Goal: Task Accomplishment & Management: Complete application form

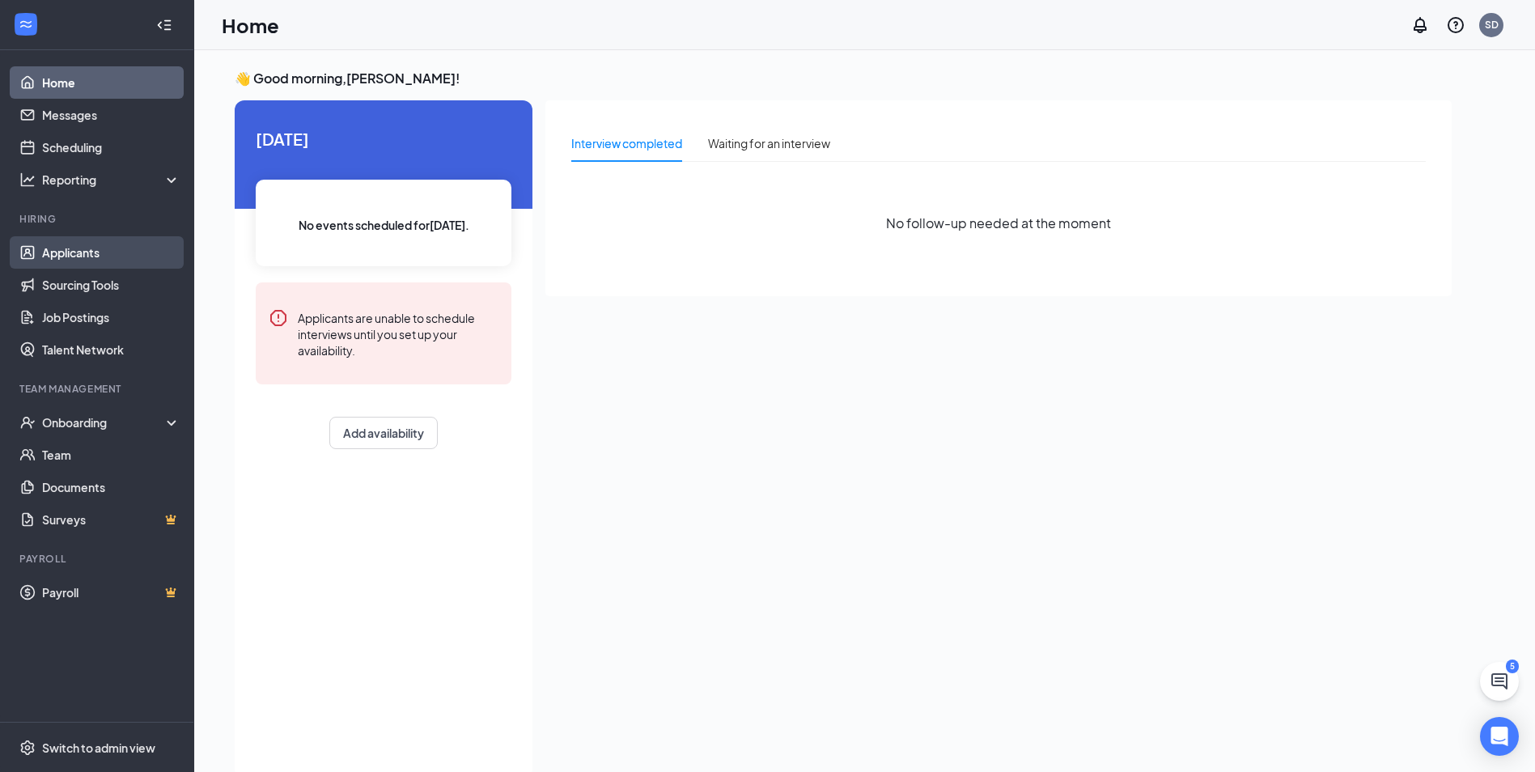
click at [66, 253] on link "Applicants" at bounding box center [111, 252] width 138 height 32
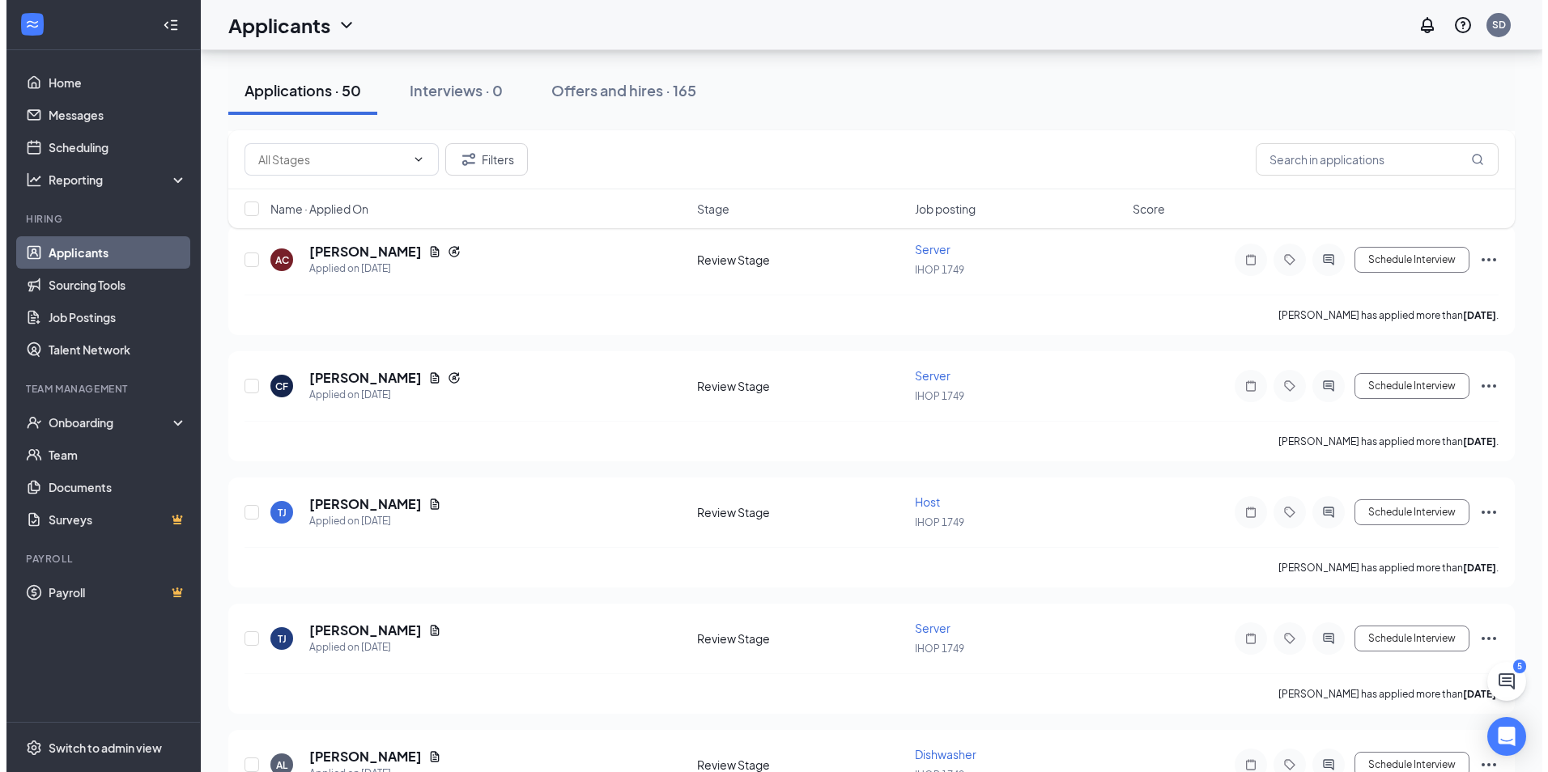
scroll to position [1133, 0]
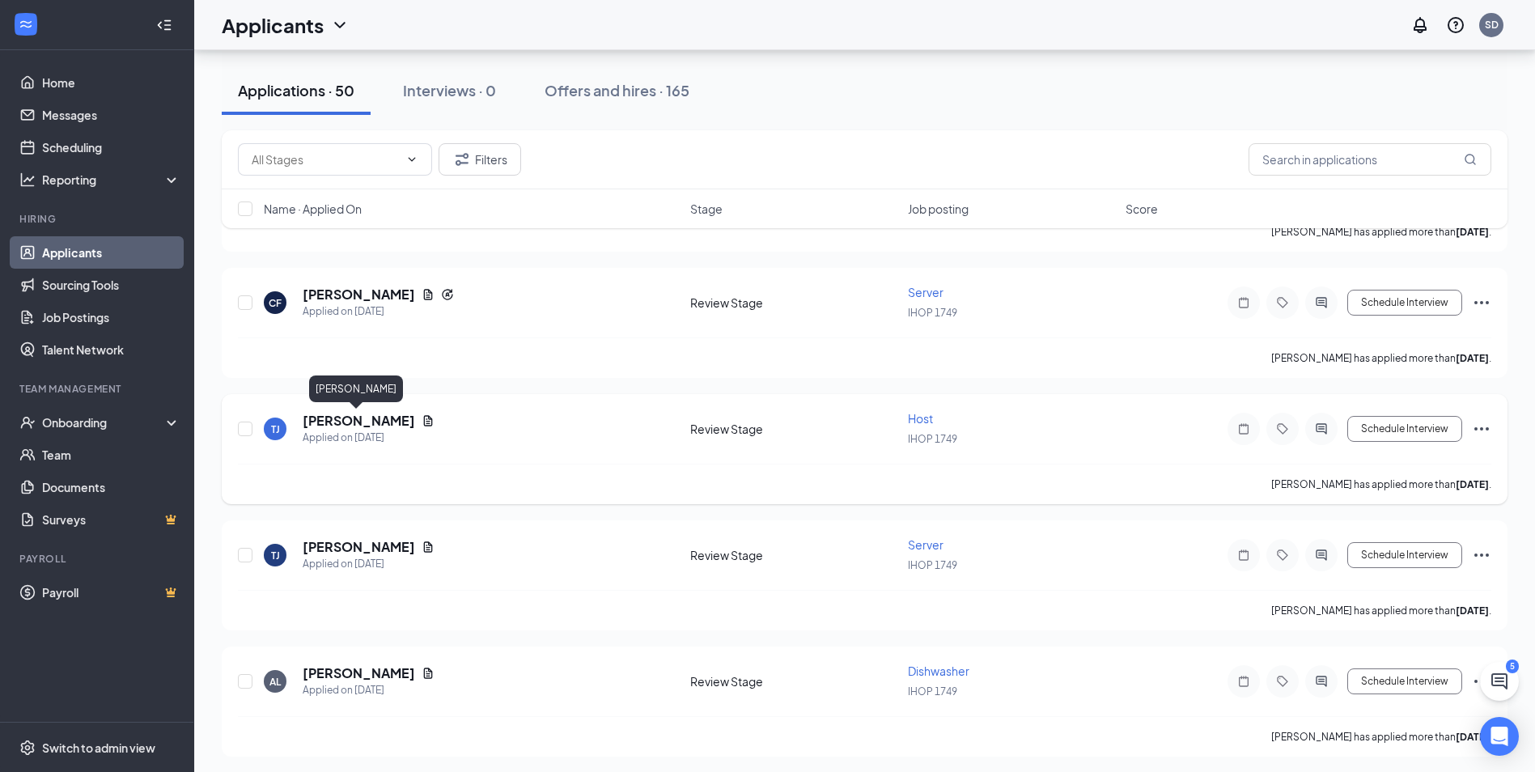
click at [350, 418] on h5 "[PERSON_NAME]" at bounding box center [359, 421] width 113 height 18
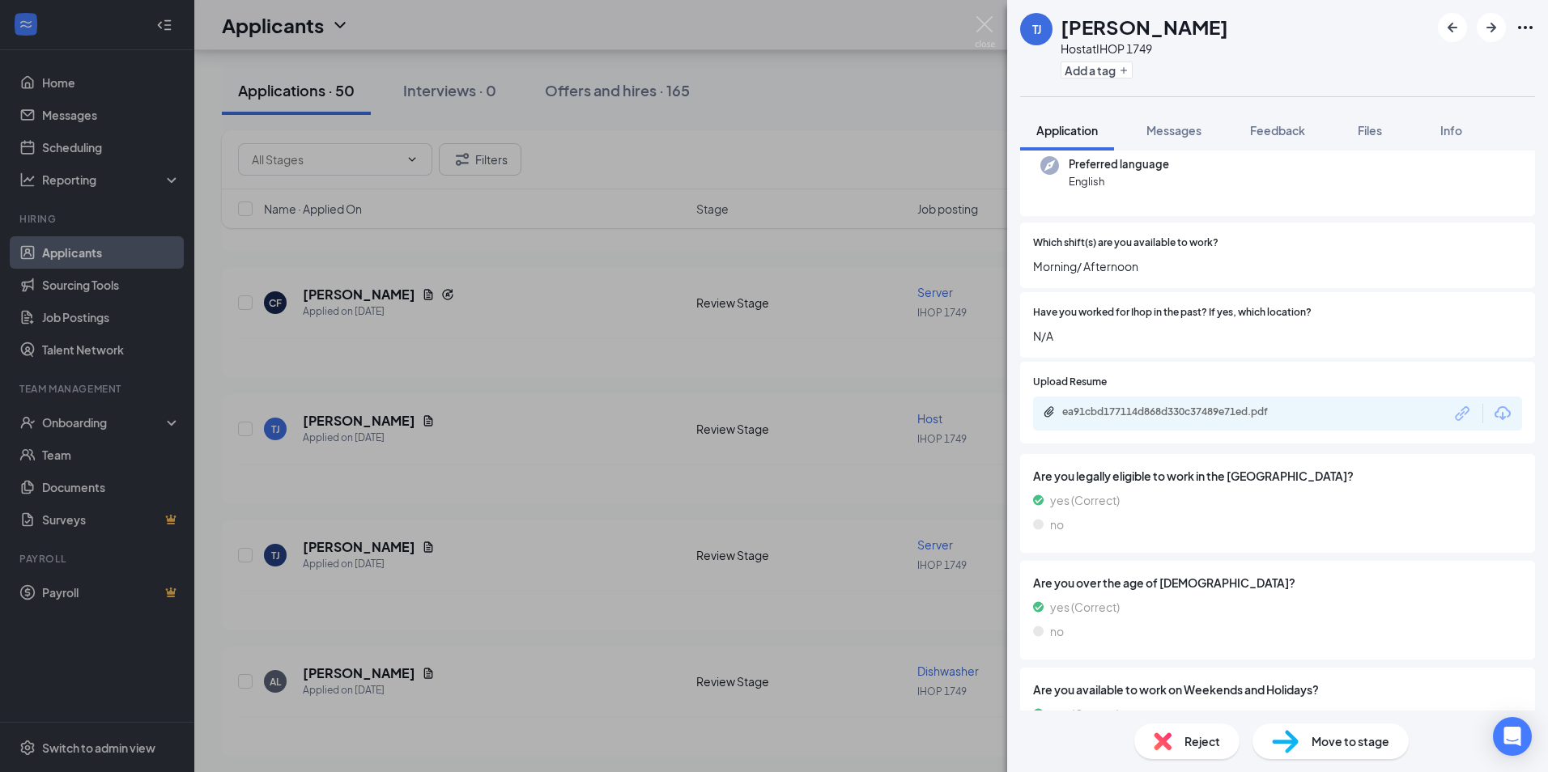
scroll to position [324, 0]
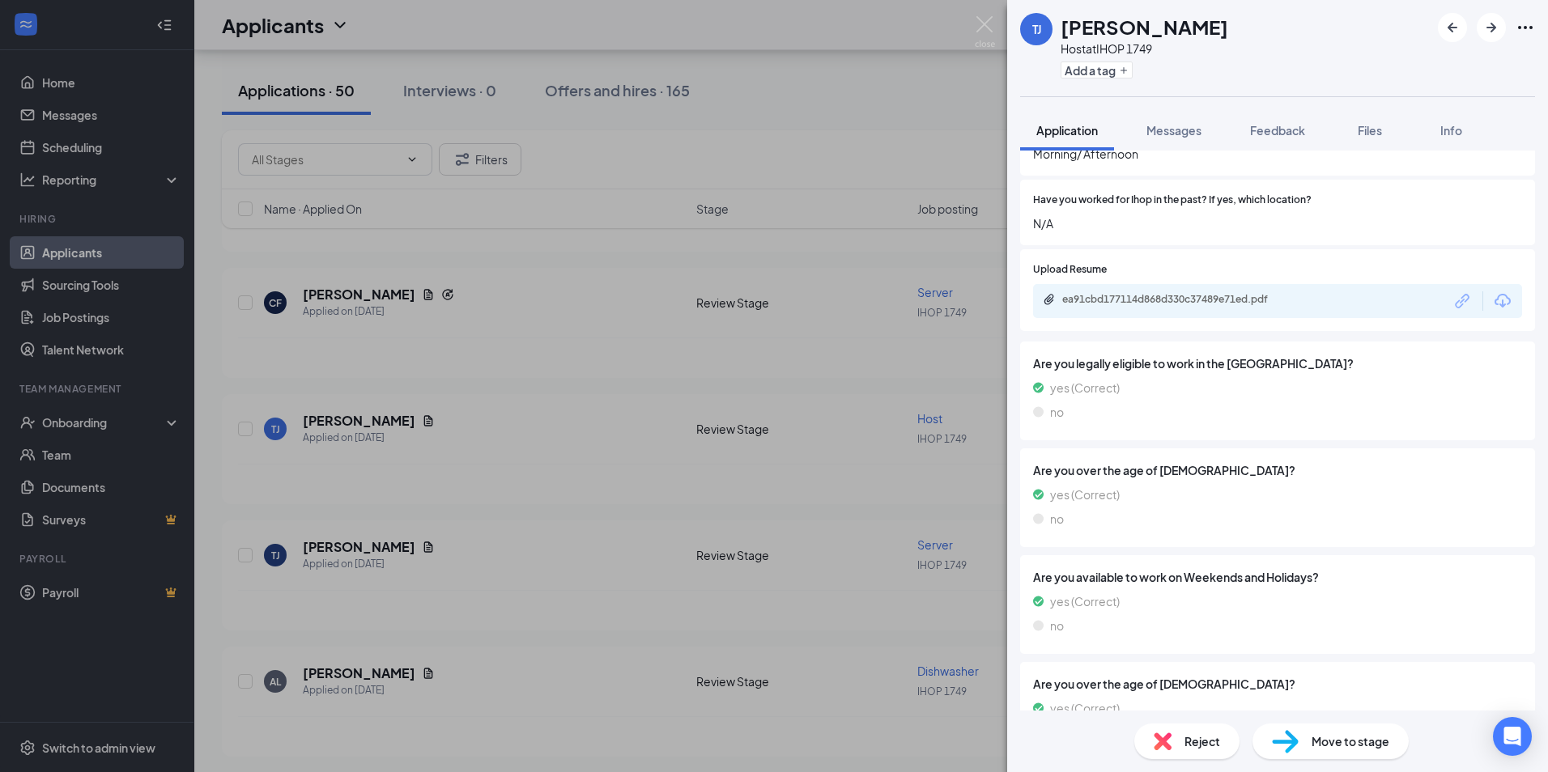
click at [1340, 747] on span "Move to stage" at bounding box center [1350, 742] width 78 height 18
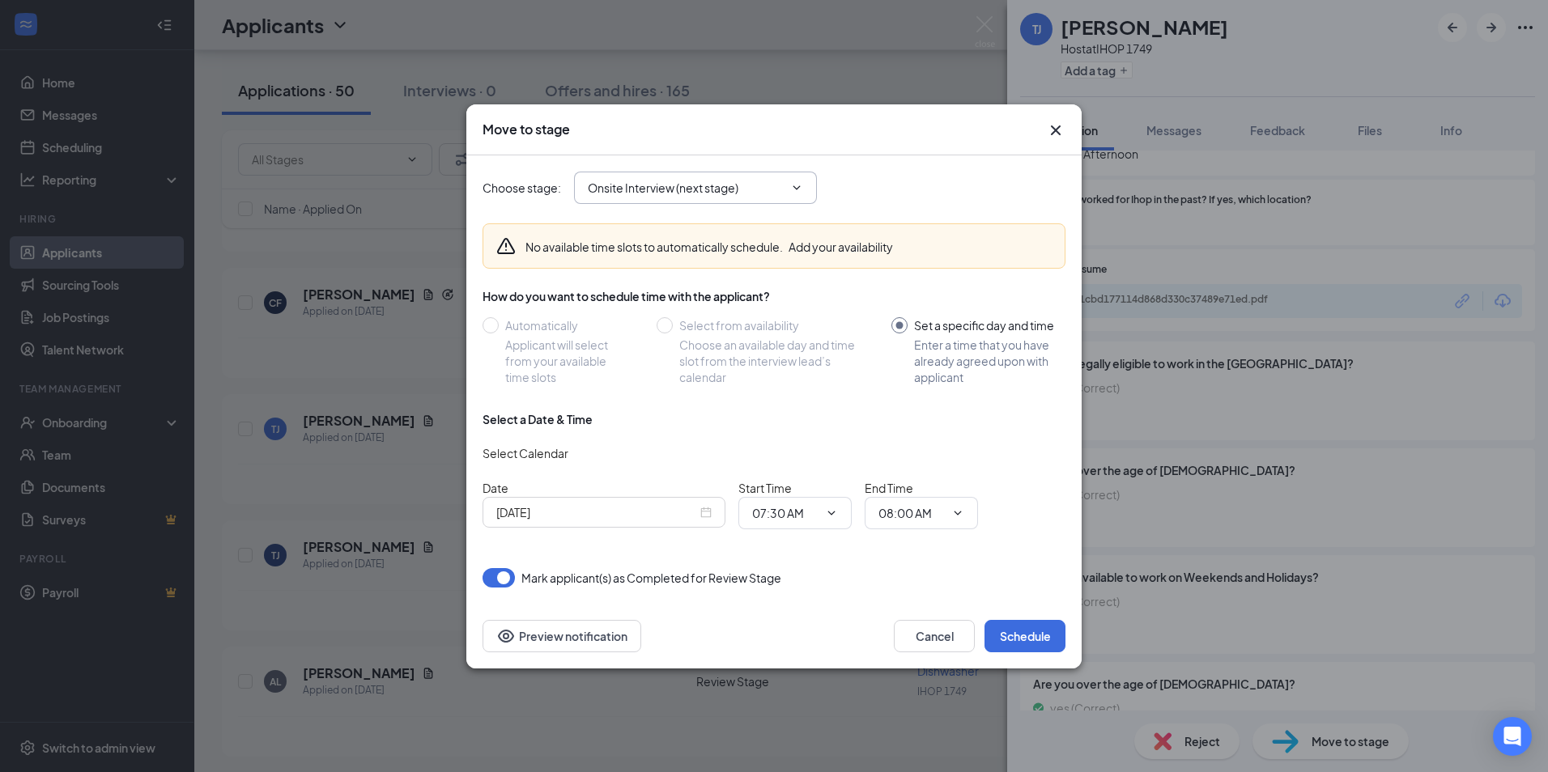
click at [796, 181] on icon "ChevronDown" at bounding box center [796, 187] width 13 height 13
click at [796, 189] on icon "ChevronDown" at bounding box center [796, 187] width 13 height 13
click at [795, 189] on icon "ChevronDown" at bounding box center [796, 187] width 13 height 13
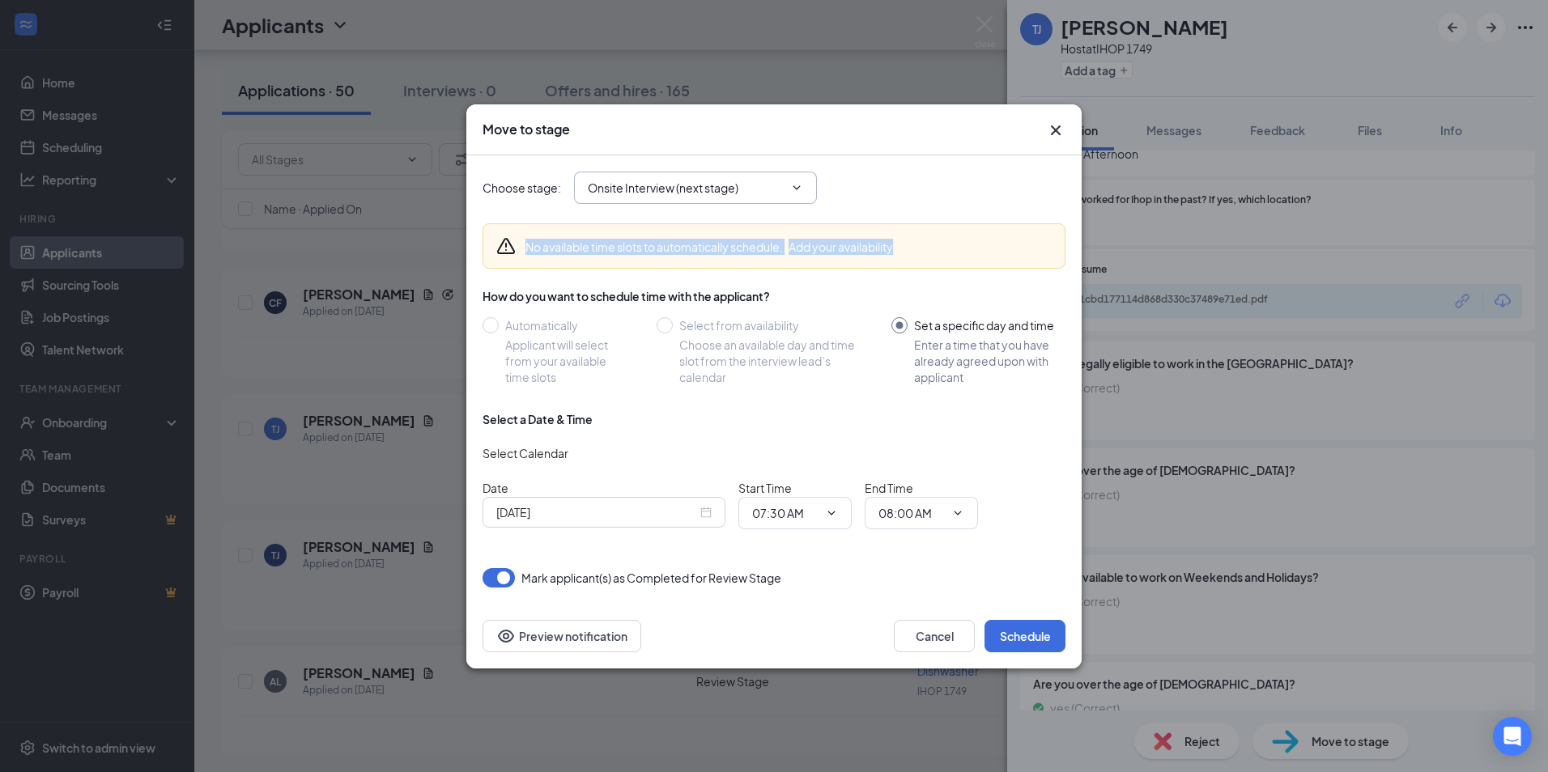
click at [795, 189] on icon "ChevronDown" at bounding box center [796, 187] width 13 height 13
click at [614, 191] on input "Onsite Interview (next stage)" at bounding box center [686, 188] width 196 height 18
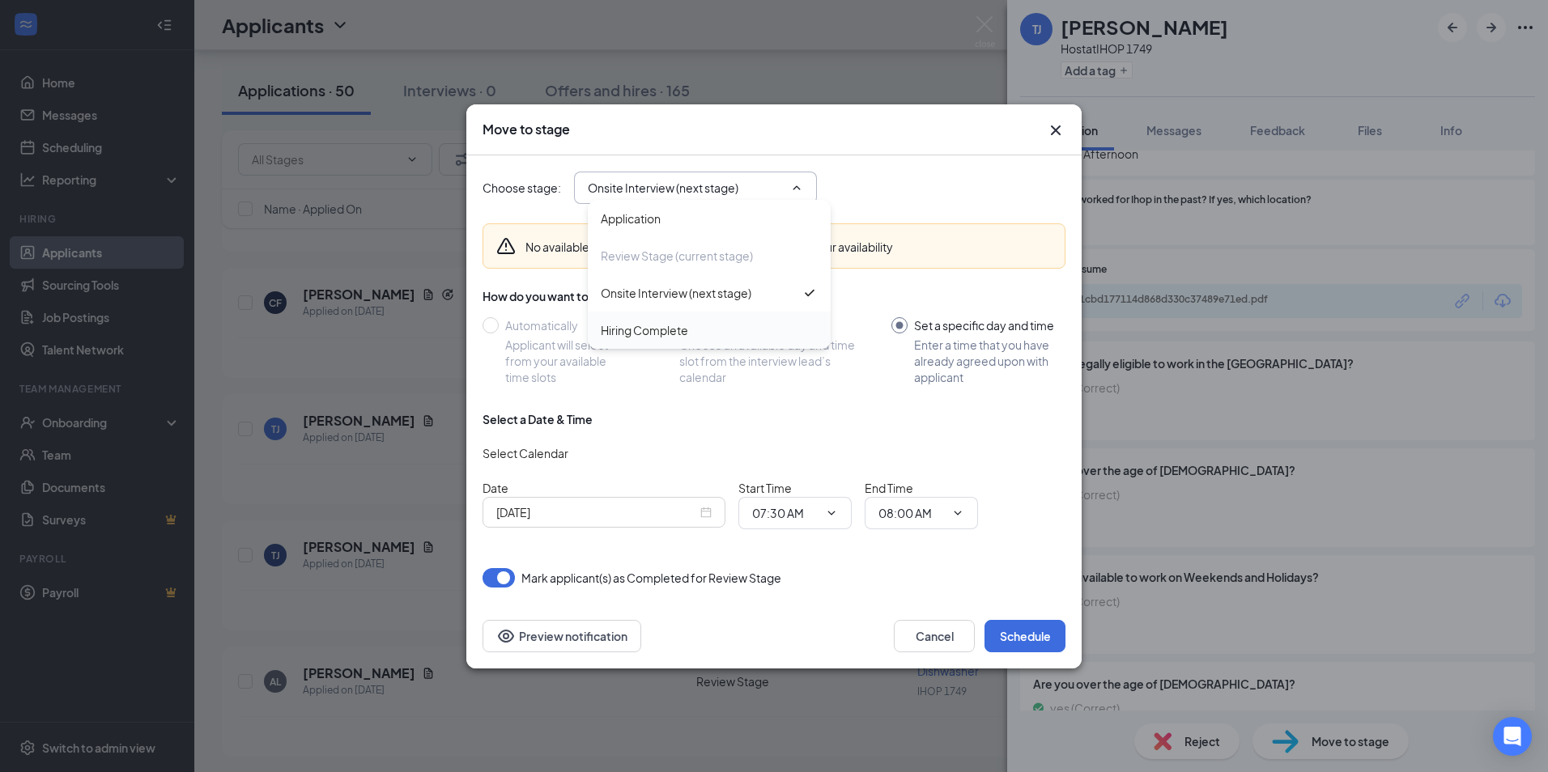
click at [627, 327] on div "Hiring Complete" at bounding box center [644, 330] width 87 height 18
type input "Hiring Complete"
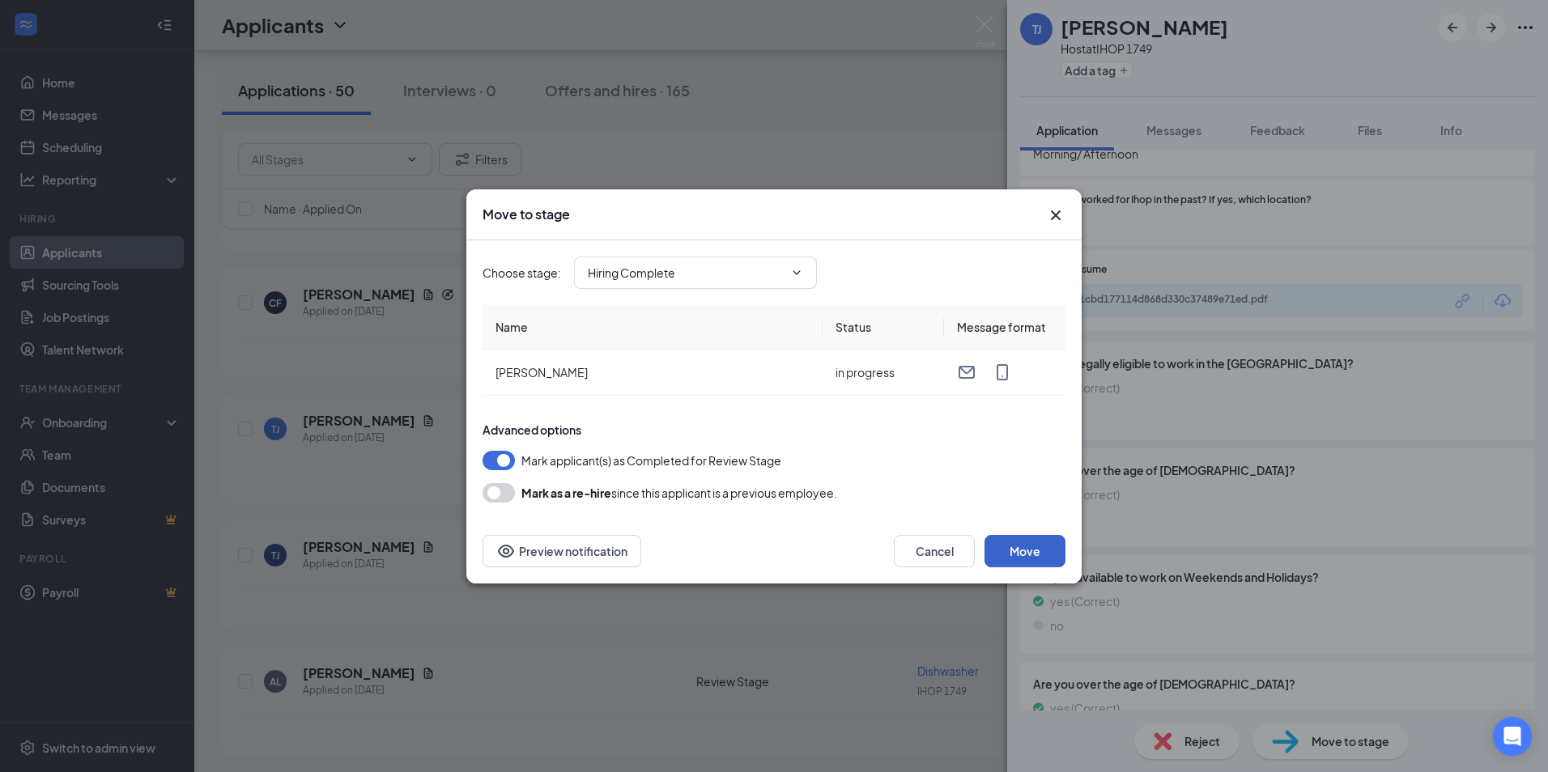
click at [1033, 556] on button "Move" at bounding box center [1024, 551] width 81 height 32
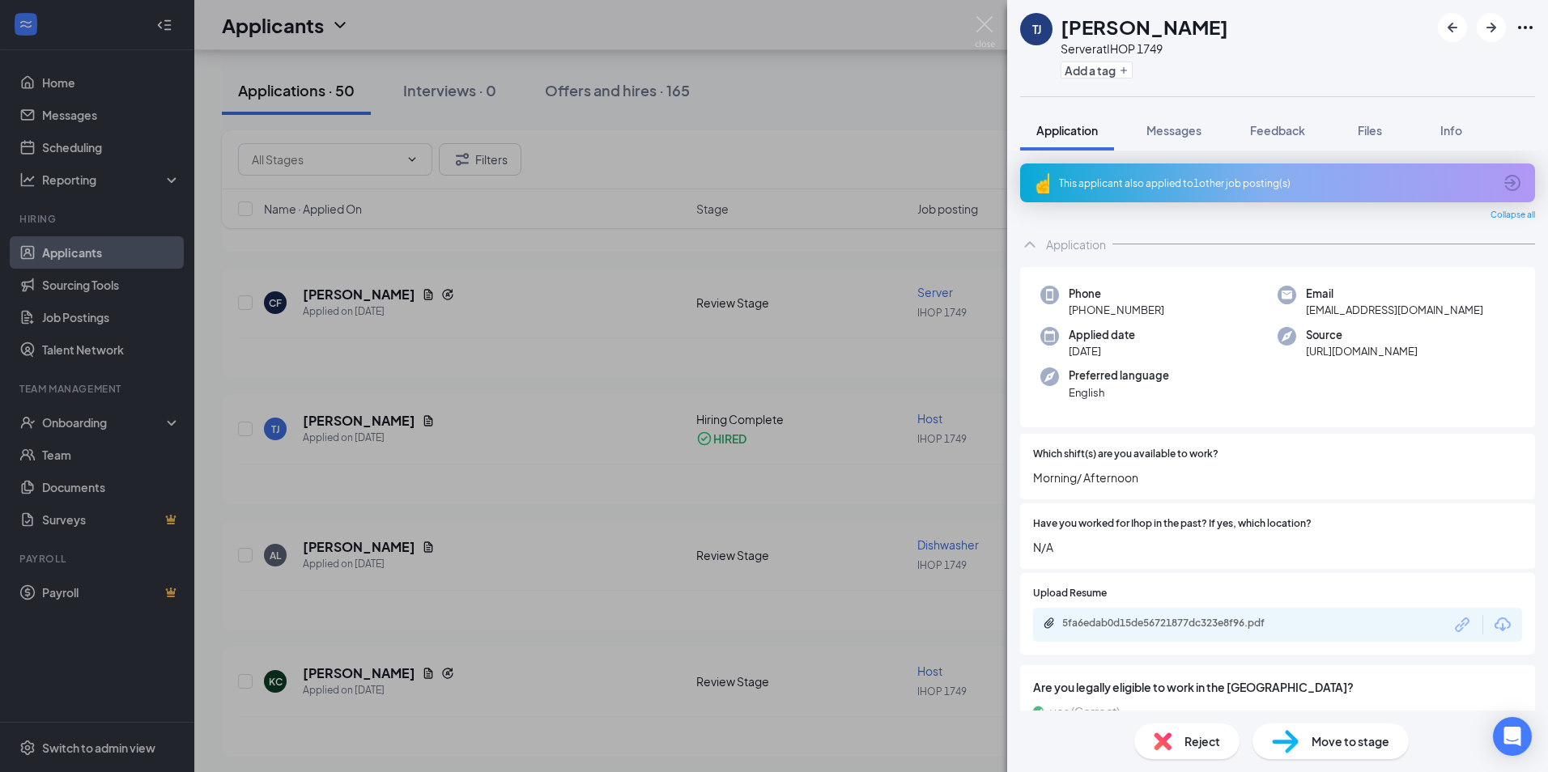
click at [116, 421] on div "[PERSON_NAME] [PERSON_NAME] Server at IHOP 1749 Add a tag Application Messages …" at bounding box center [774, 386] width 1548 height 772
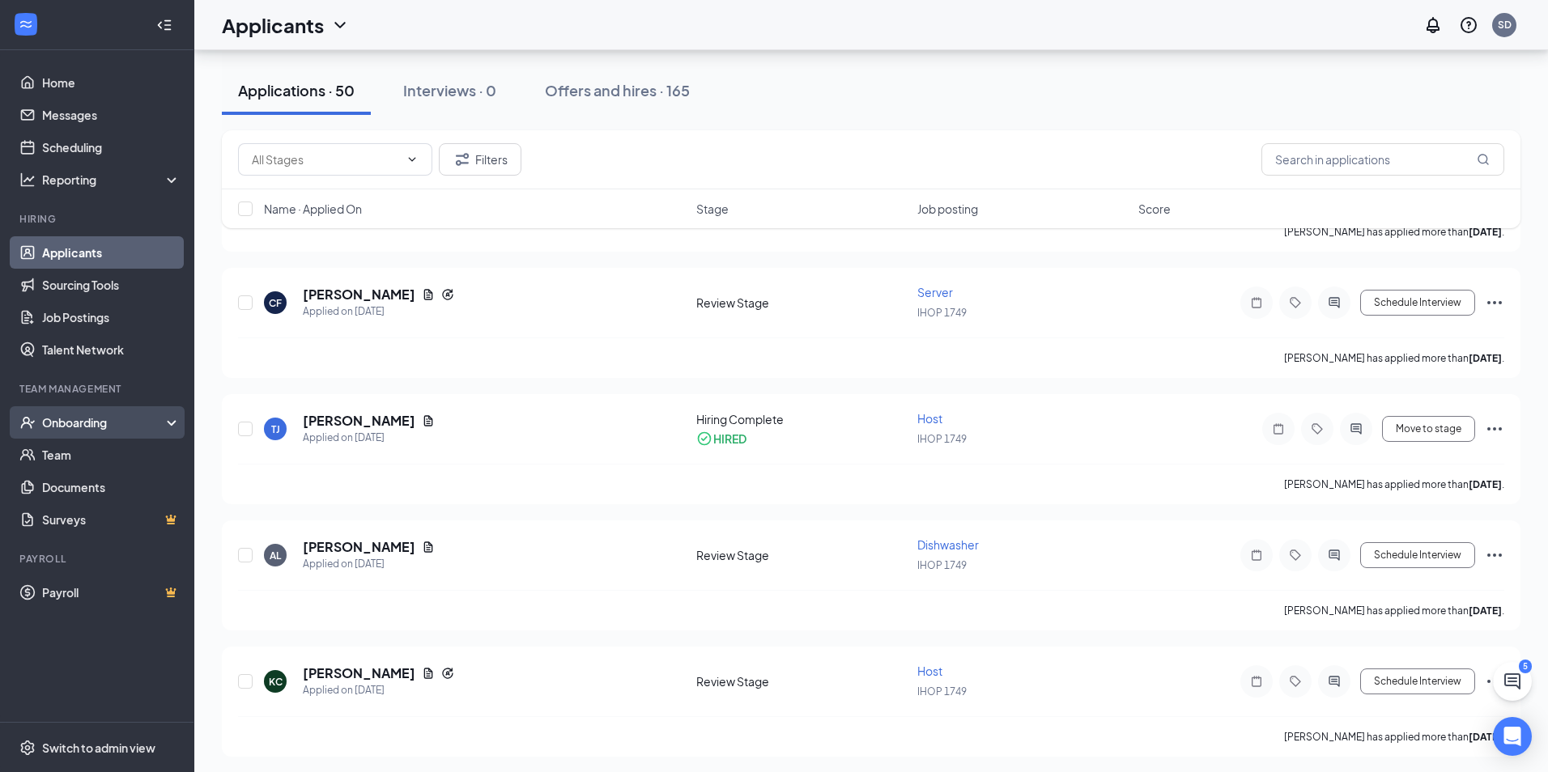
click at [170, 418] on div "Onboarding" at bounding box center [97, 422] width 194 height 32
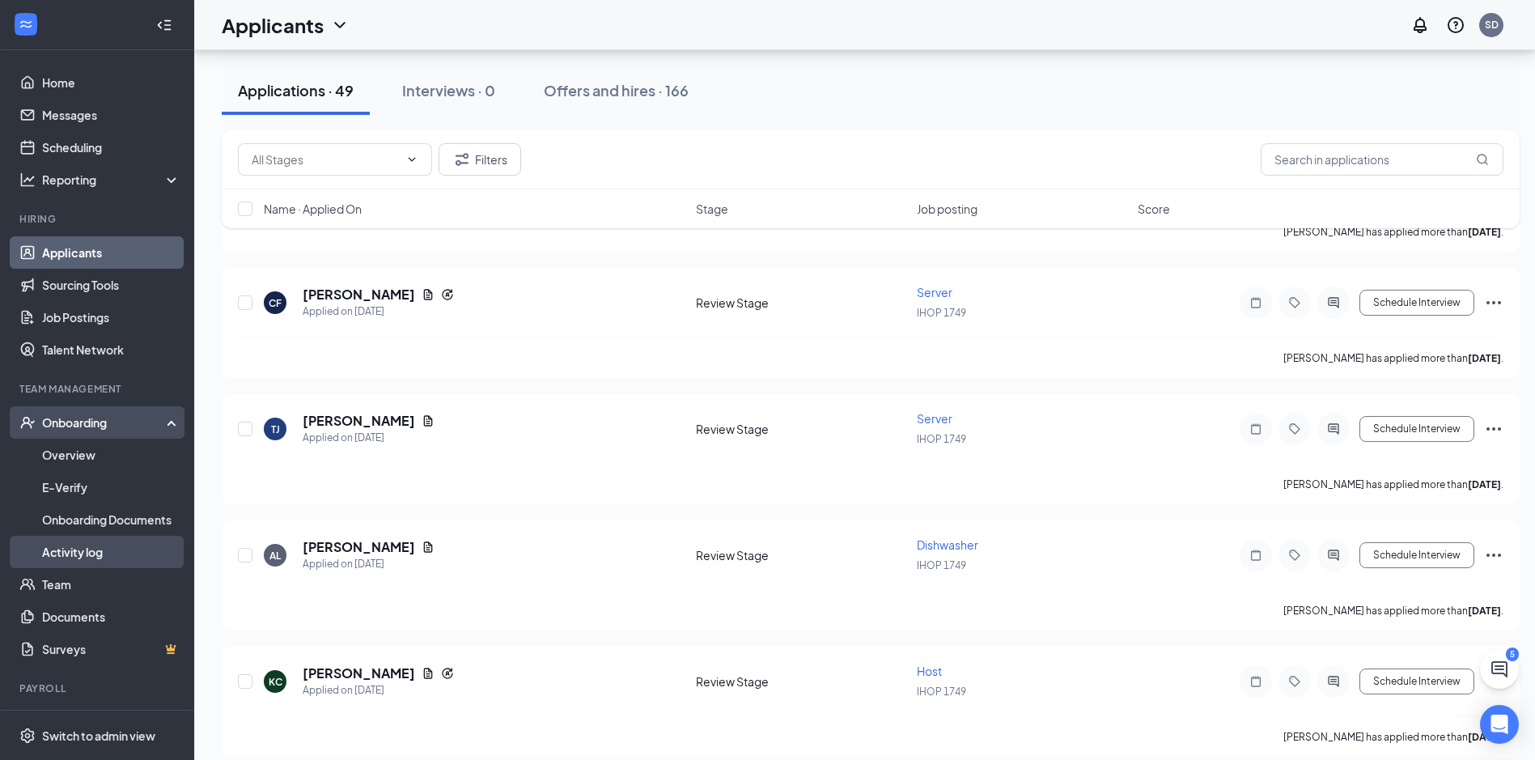
click at [80, 548] on link "Activity log" at bounding box center [111, 552] width 138 height 32
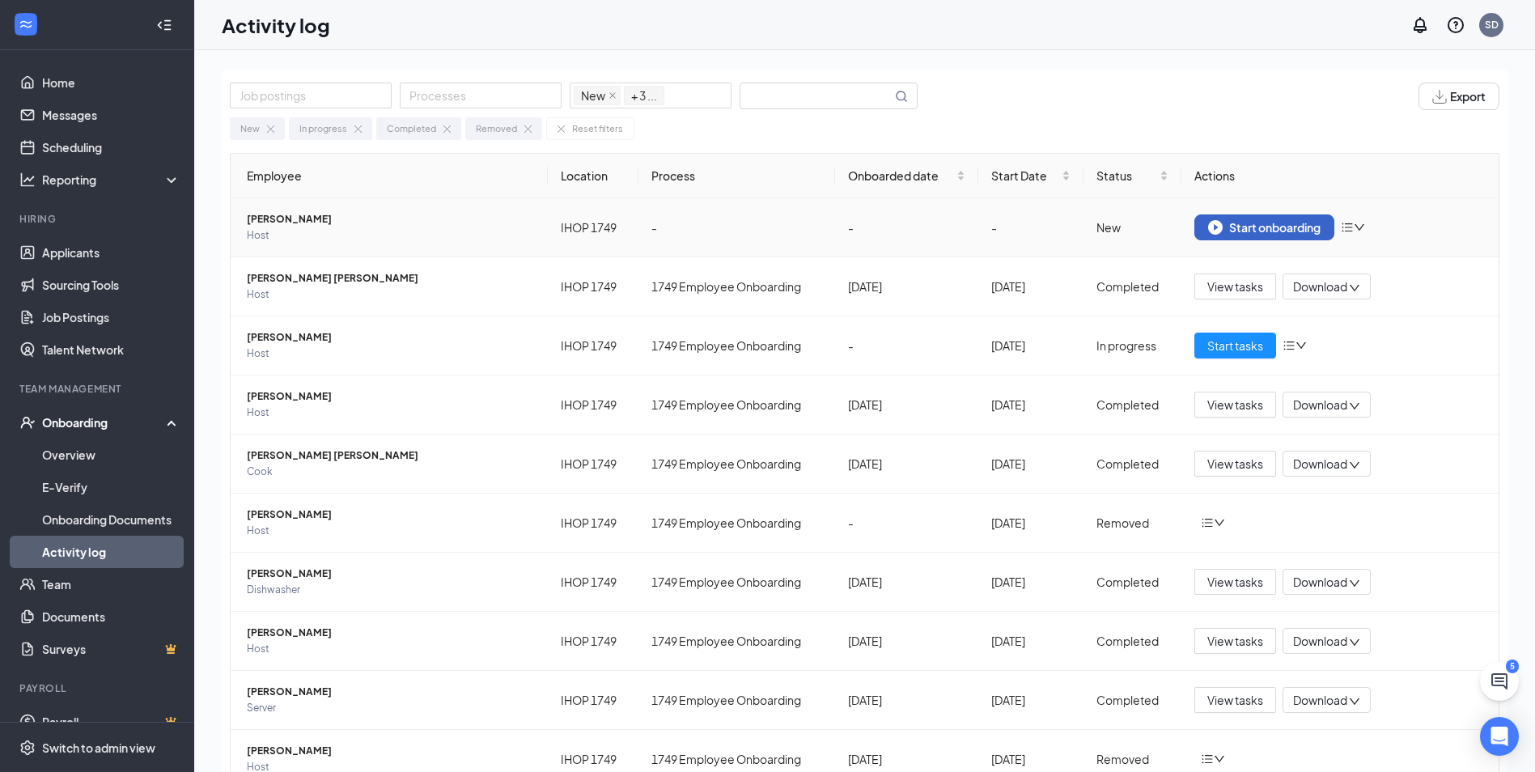
click at [1297, 224] on div "Start onboarding" at bounding box center [1264, 227] width 113 height 15
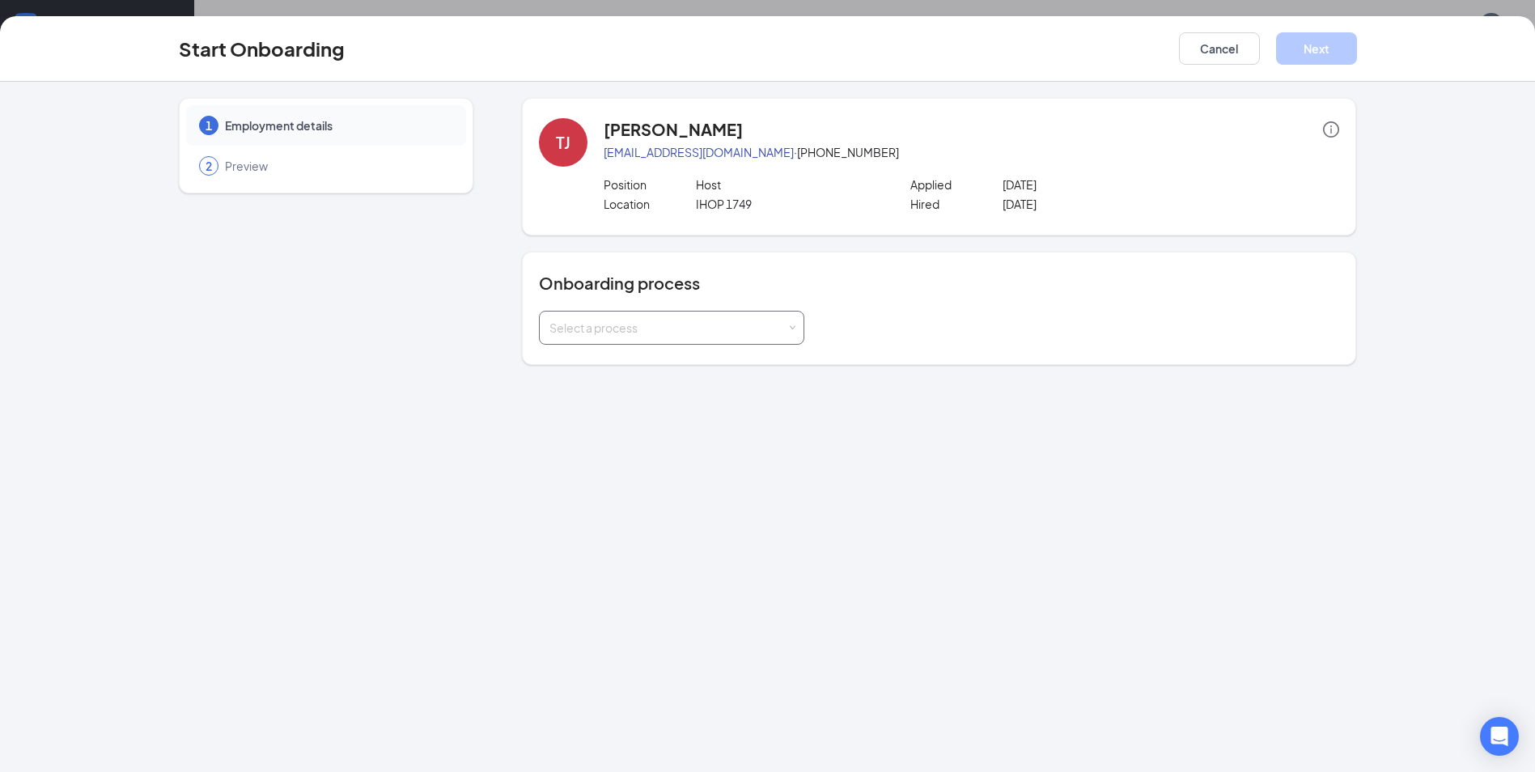
click at [790, 325] on span at bounding box center [792, 328] width 7 height 7
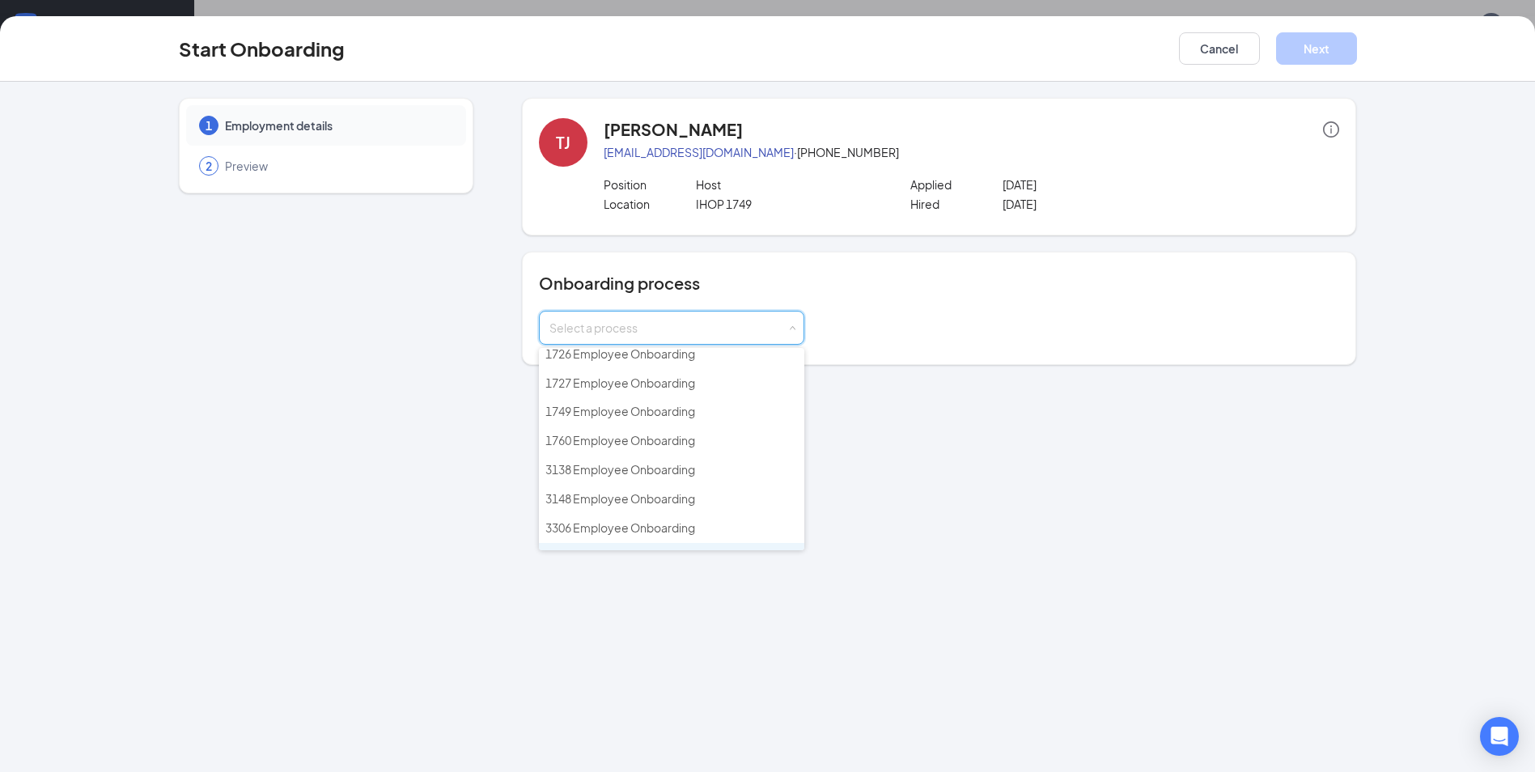
scroll to position [1088, 0]
click at [578, 491] on span "1749 Employee Onboarding" at bounding box center [621, 492] width 150 height 15
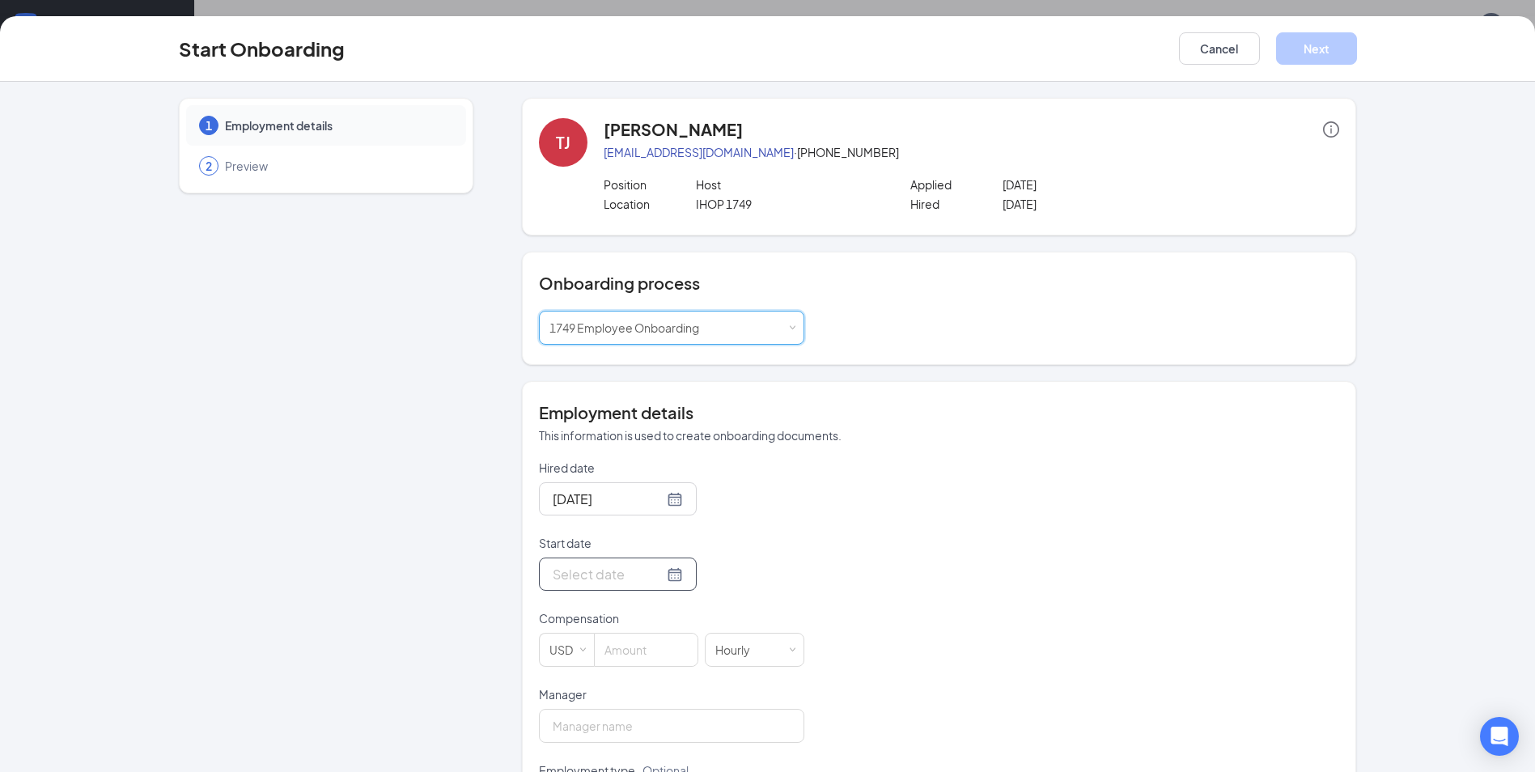
click at [654, 575] on div at bounding box center [618, 574] width 130 height 20
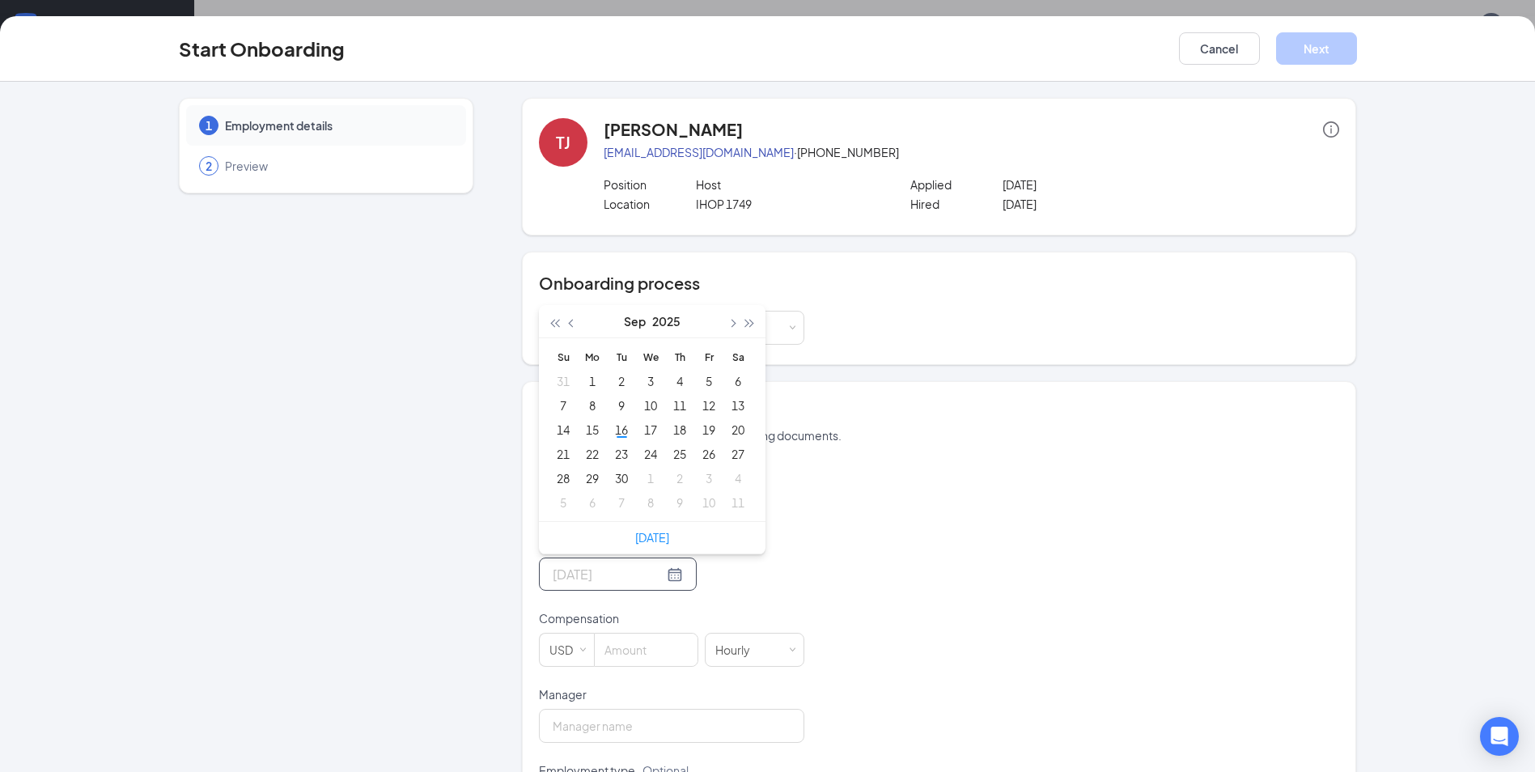
type input "[DATE]"
click at [585, 455] on div "22" at bounding box center [592, 453] width 19 height 19
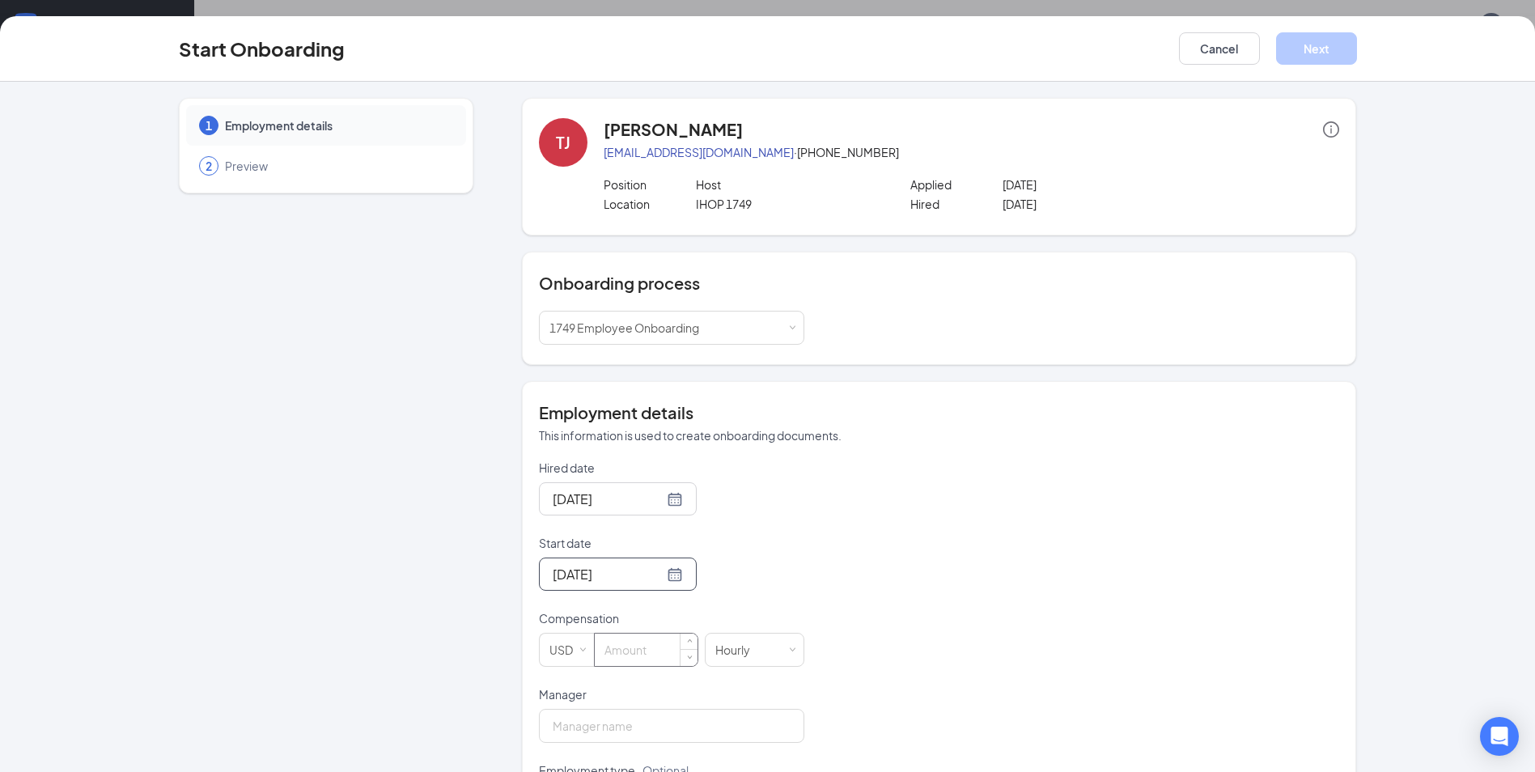
click at [639, 652] on input at bounding box center [646, 650] width 103 height 32
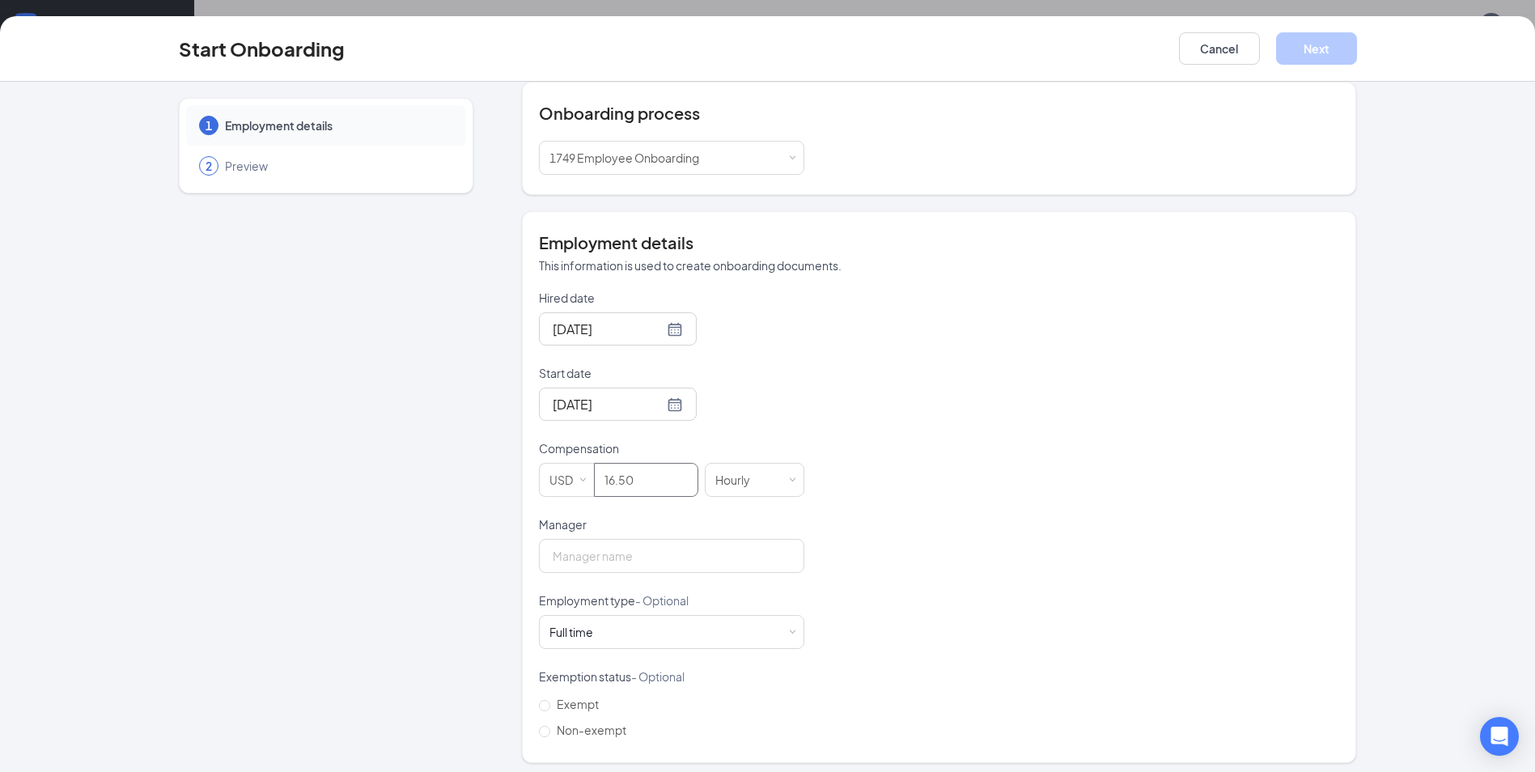
scroll to position [177, 0]
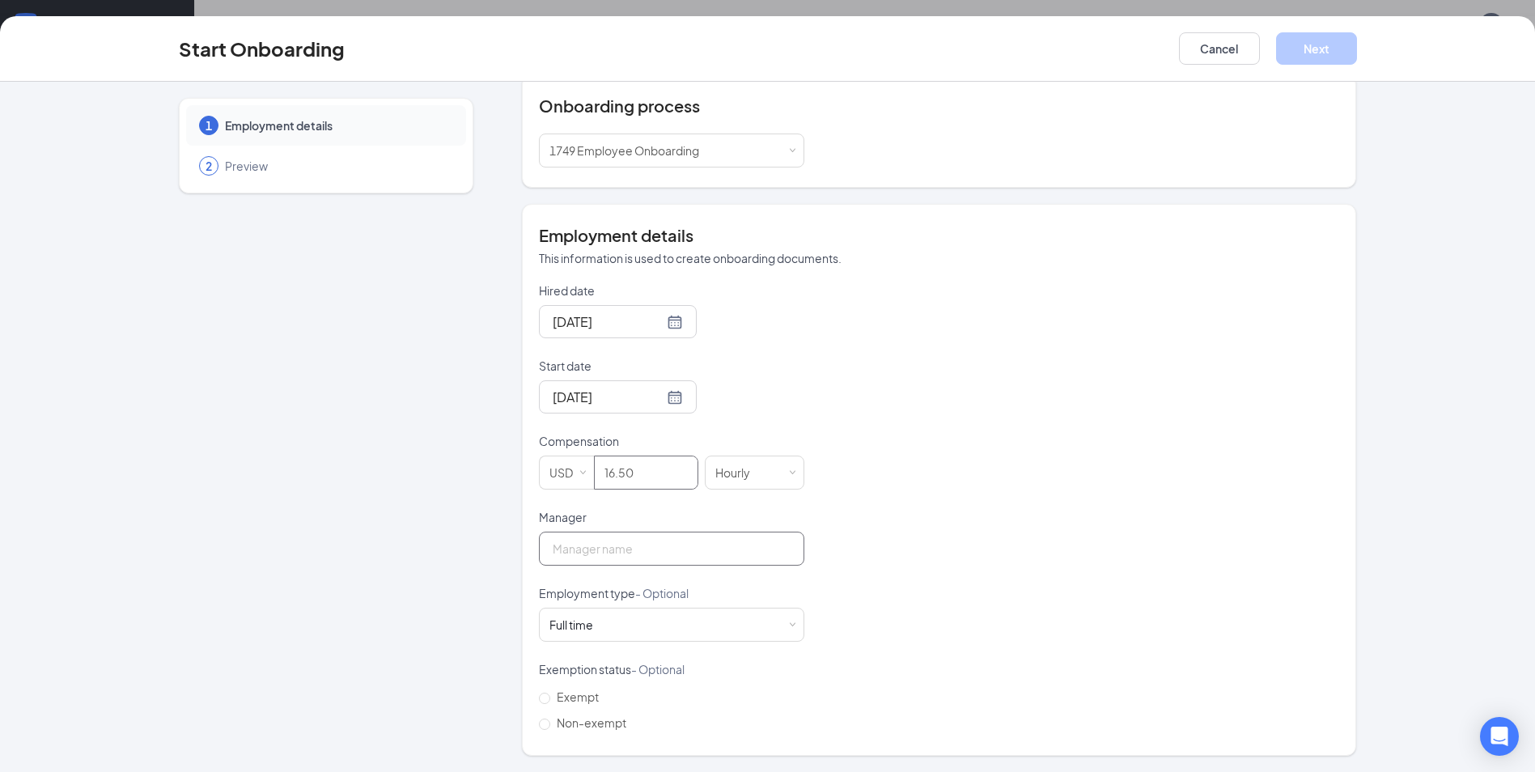
type input "16.5"
drag, startPoint x: 622, startPoint y: 558, endPoint x: 611, endPoint y: 558, distance: 10.6
click at [622, 558] on input "Manager" at bounding box center [671, 549] width 265 height 34
type input "[PERSON_NAME]"
click at [660, 623] on div "Full time Works 30+ hours per week and is reasonably expected to work" at bounding box center [672, 625] width 244 height 32
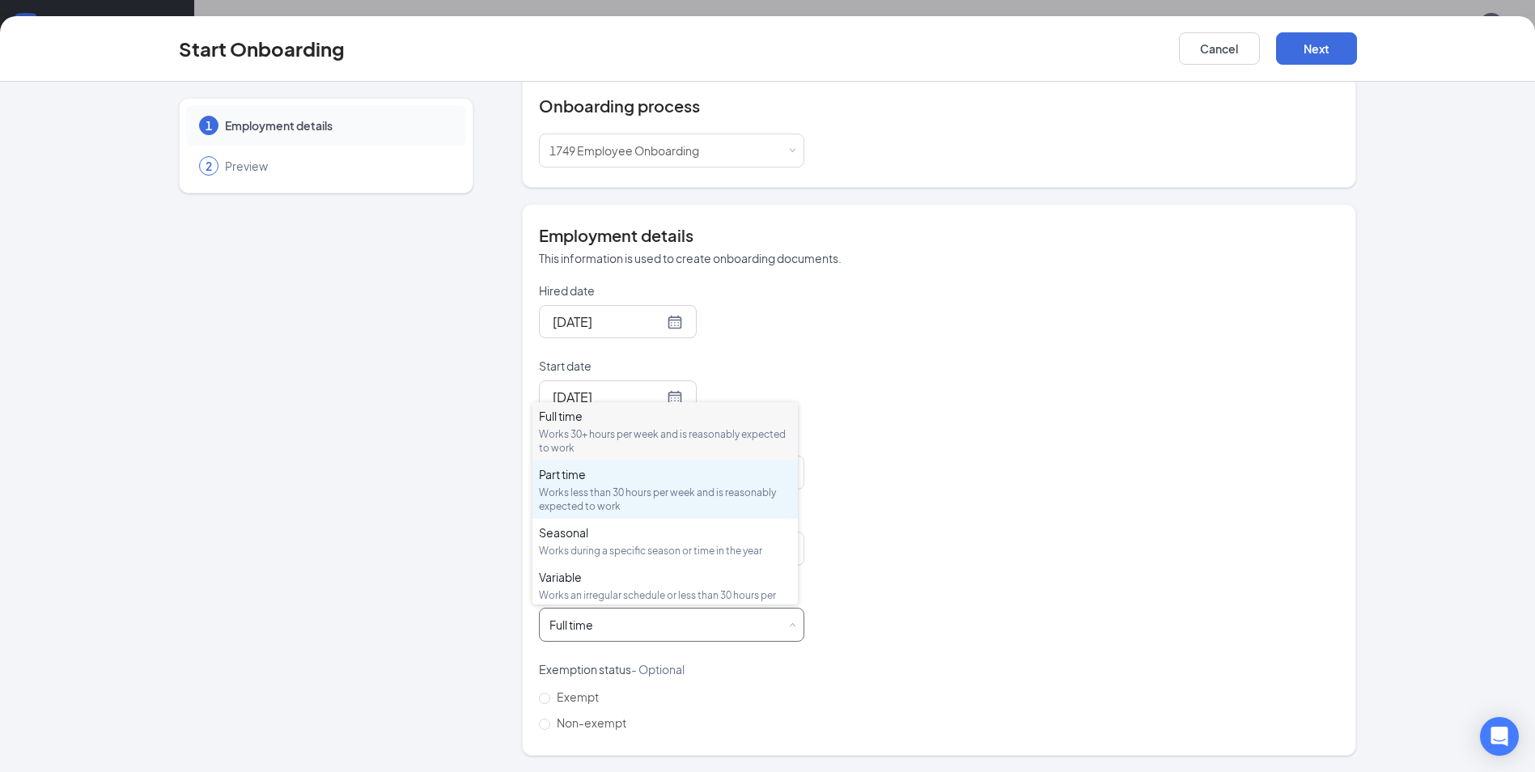
click at [574, 473] on div "Part time" at bounding box center [665, 474] width 253 height 16
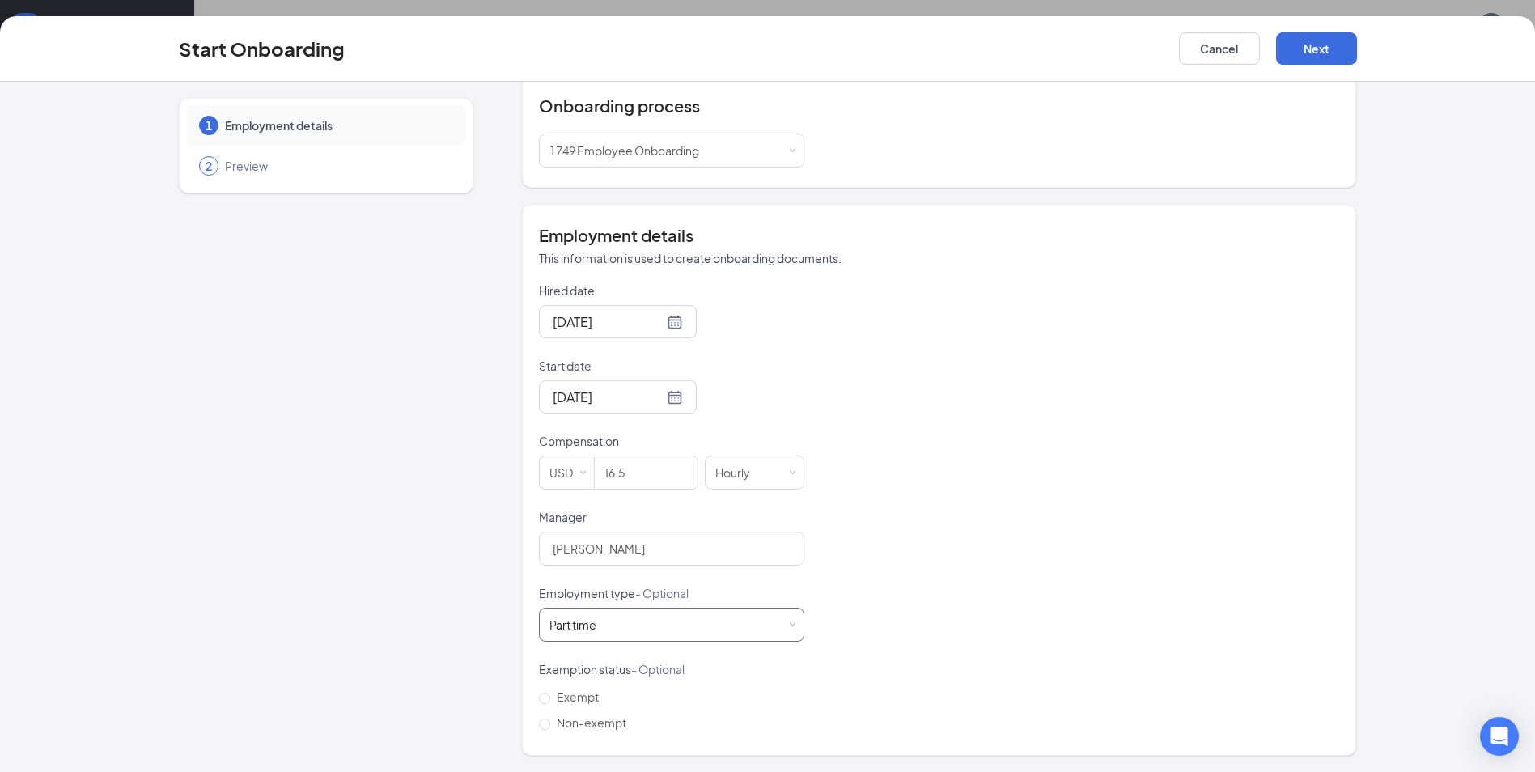
scroll to position [73, 0]
click at [540, 723] on input "Non-exempt" at bounding box center [544, 724] width 11 height 11
radio input "true"
click at [1336, 44] on button "Next" at bounding box center [1316, 48] width 81 height 32
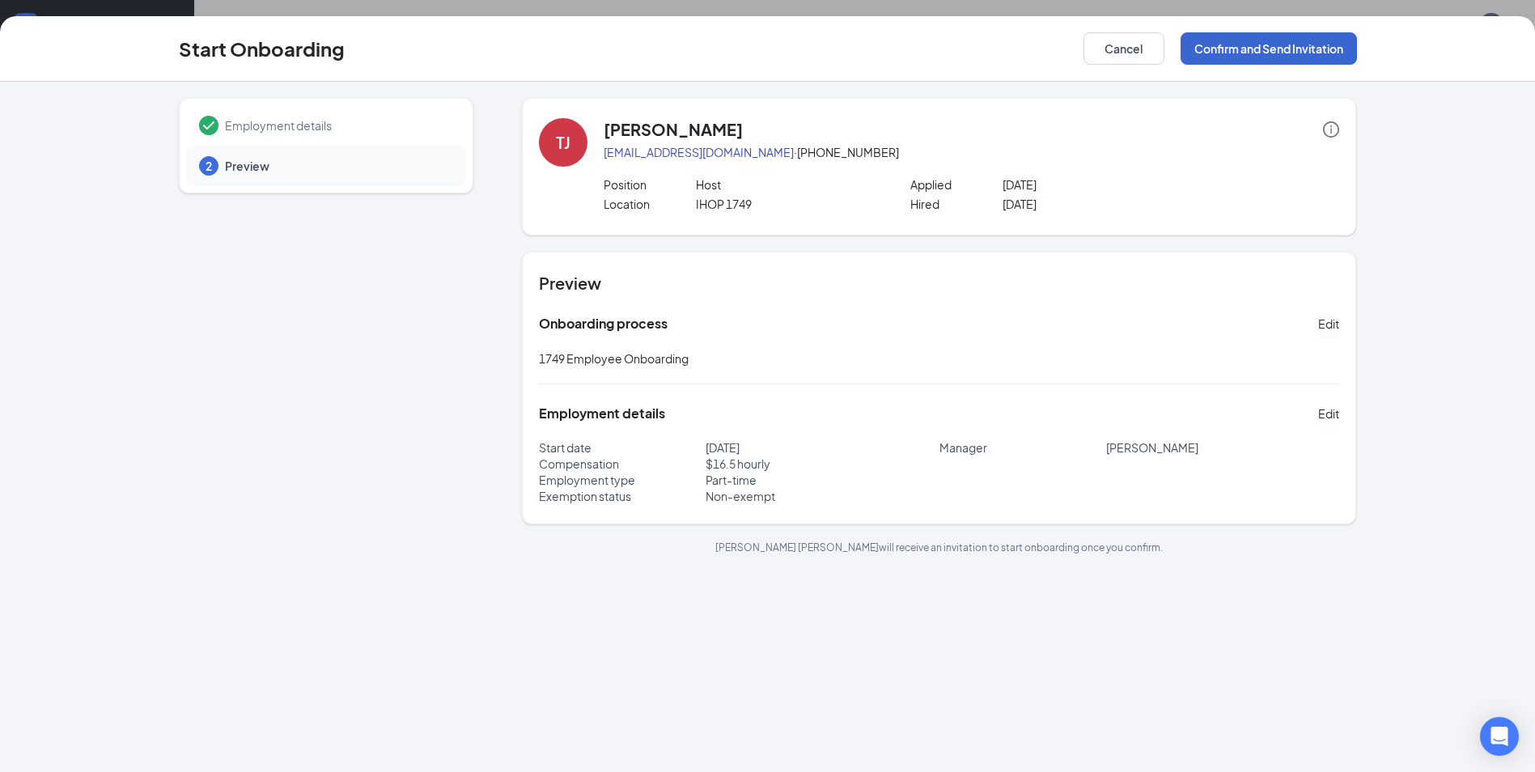
scroll to position [0, 0]
click at [1287, 45] on button "Confirm and Send Invitation" at bounding box center [1269, 48] width 176 height 32
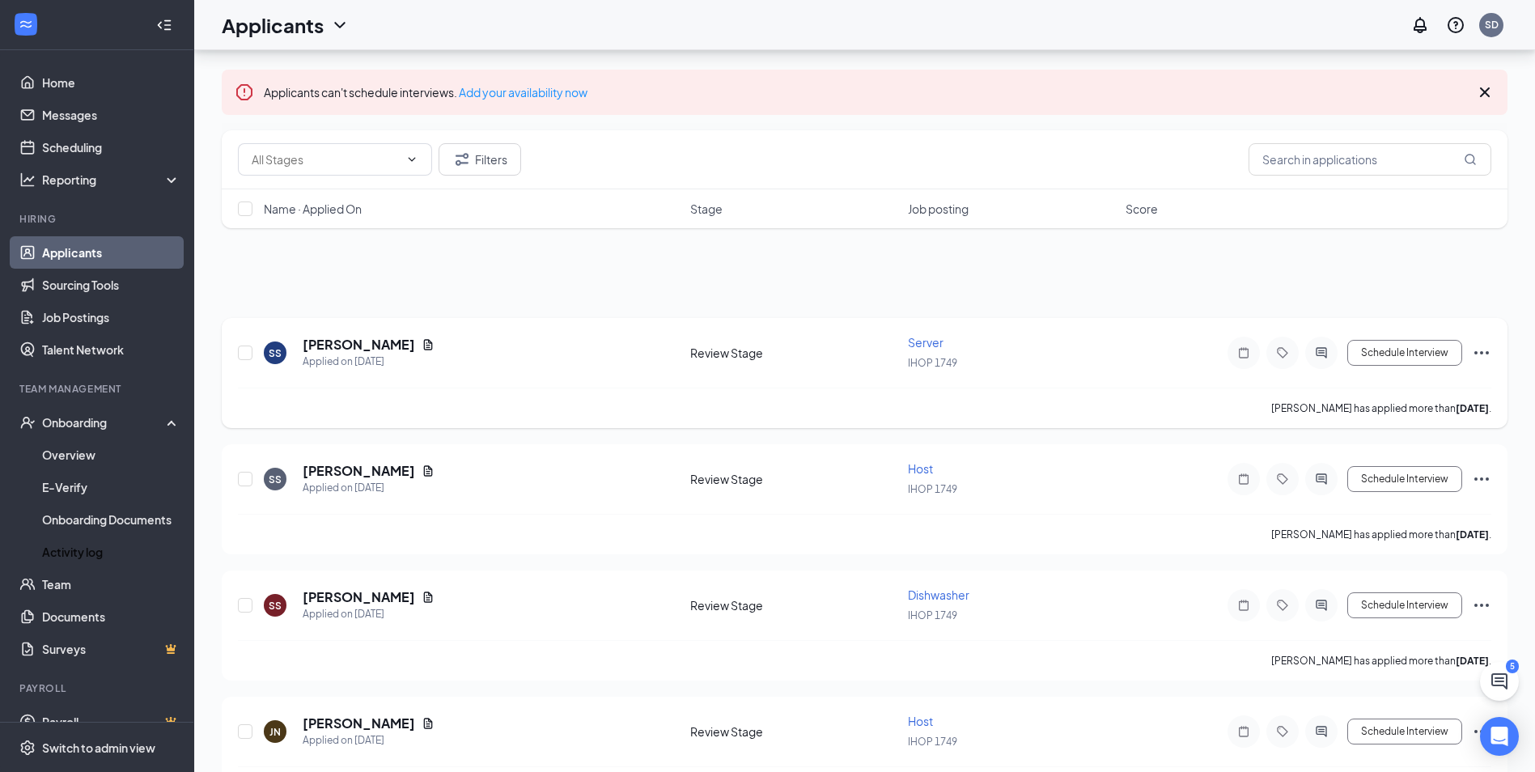
drag, startPoint x: 66, startPoint y: 550, endPoint x: 673, endPoint y: 412, distance: 623.2
click at [66, 550] on link "Activity log" at bounding box center [111, 552] width 138 height 32
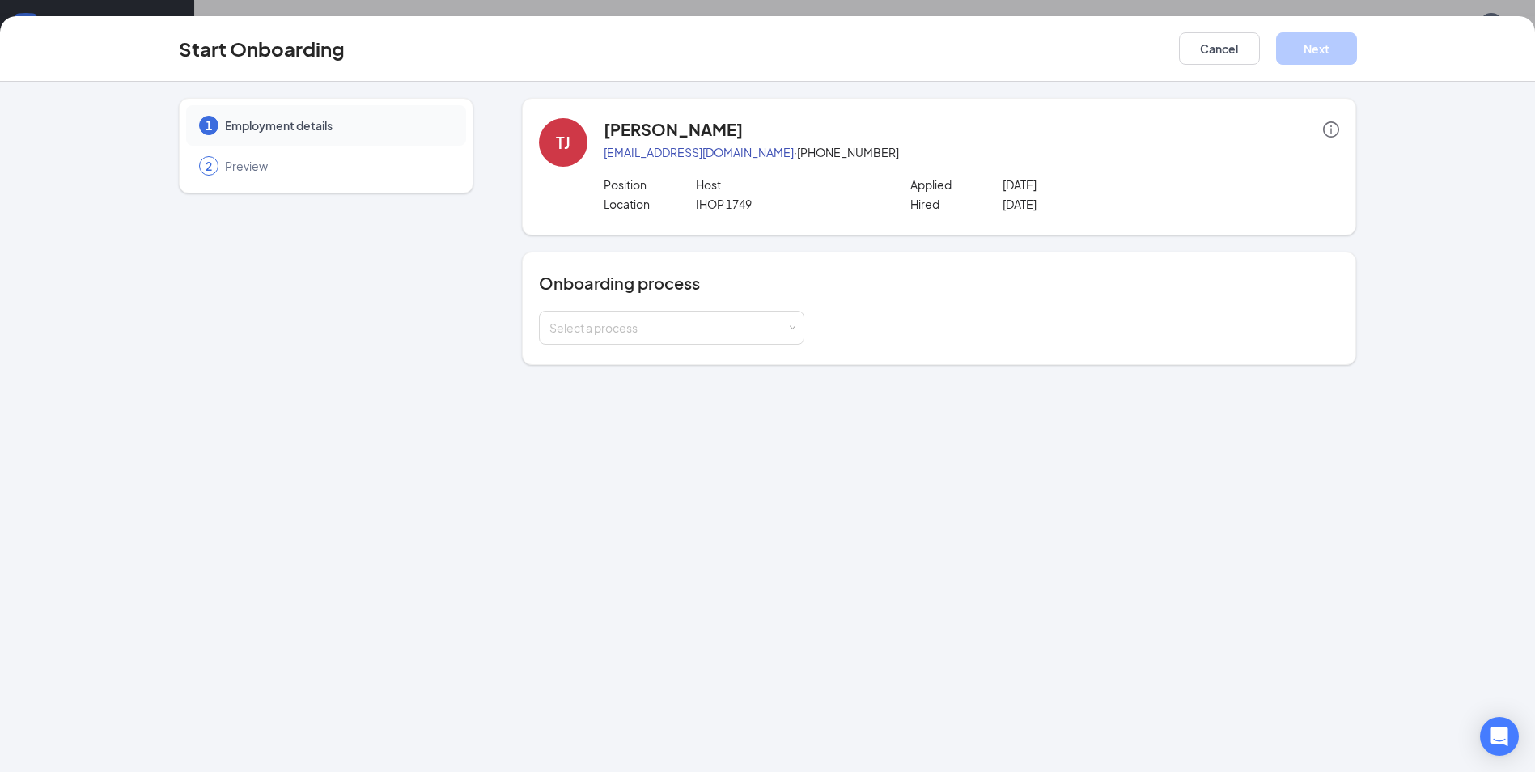
click at [1206, 529] on div "1 Employment details 2 Preview TJ [PERSON_NAME] [EMAIL_ADDRESS][DOMAIN_NAME] · …" at bounding box center [767, 427] width 1535 height 690
click at [1204, 523] on div "1 Employment details 2 Preview TJ [PERSON_NAME] [EMAIL_ADDRESS][DOMAIN_NAME] · …" at bounding box center [767, 427] width 1535 height 690
drag, startPoint x: 1204, startPoint y: 522, endPoint x: 1207, endPoint y: 509, distance: 13.3
click at [1207, 520] on div "1 Employment details 2 Preview TJ [PERSON_NAME] [EMAIL_ADDRESS][DOMAIN_NAME] · …" at bounding box center [767, 427] width 1535 height 690
